Goal: Information Seeking & Learning: Check status

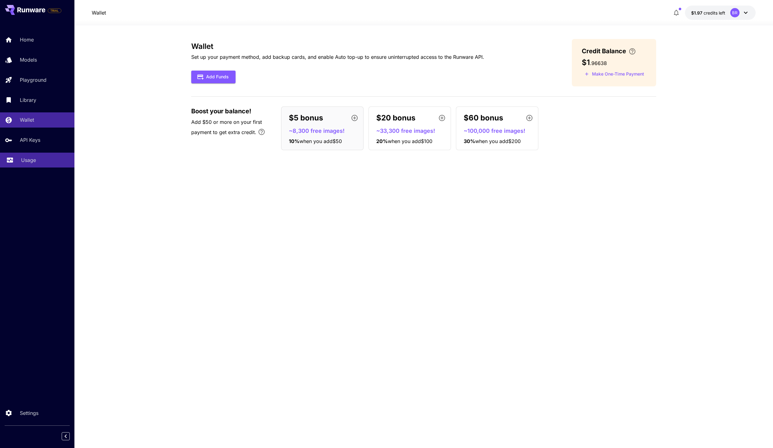
click at [32, 162] on p "Usage" at bounding box center [28, 159] width 15 height 7
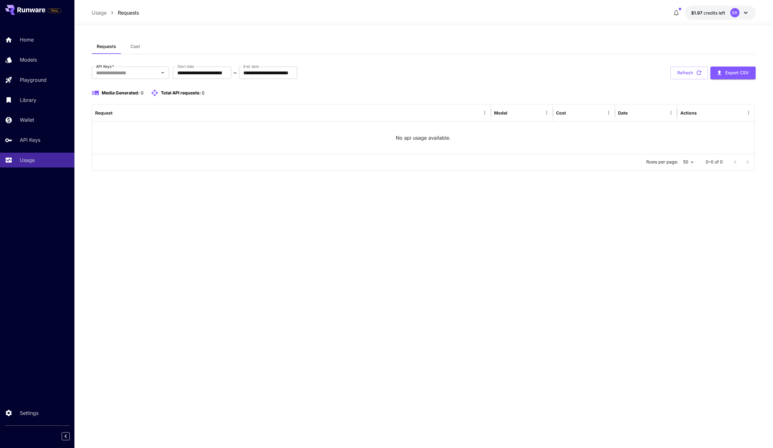
click at [138, 47] on span "Cost" at bounding box center [135, 47] width 10 height 6
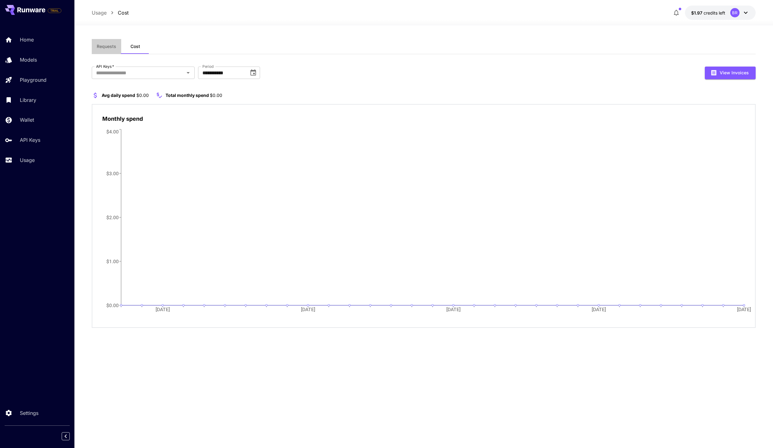
click at [102, 48] on span "Requests" at bounding box center [107, 47] width 20 height 6
